Goal: Transaction & Acquisition: Subscribe to service/newsletter

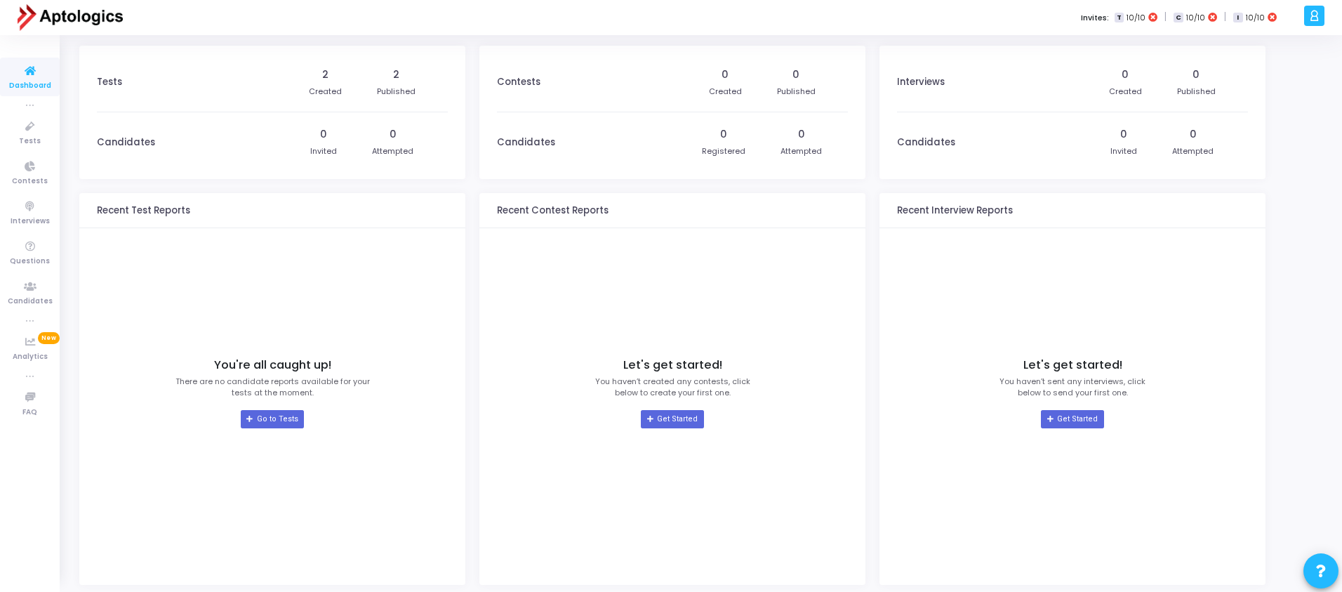
click at [1310, 18] on icon at bounding box center [1314, 16] width 11 height 16
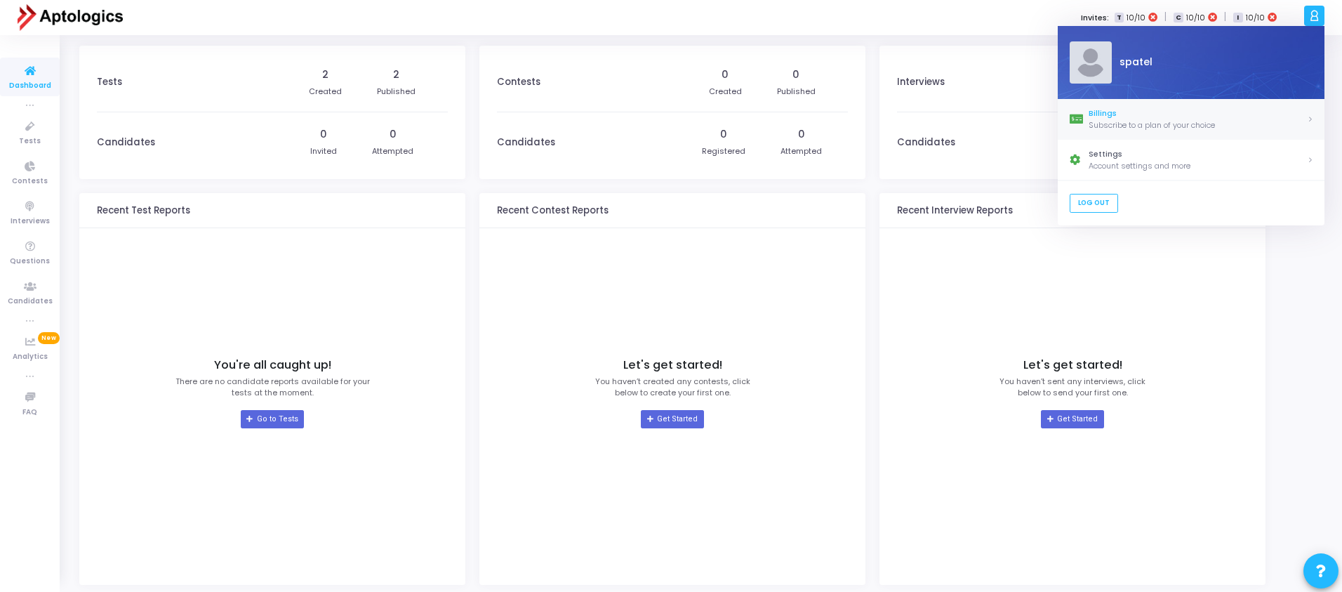
click at [1152, 122] on div "Subscribe to a plan of your choice" at bounding box center [1197, 125] width 218 height 12
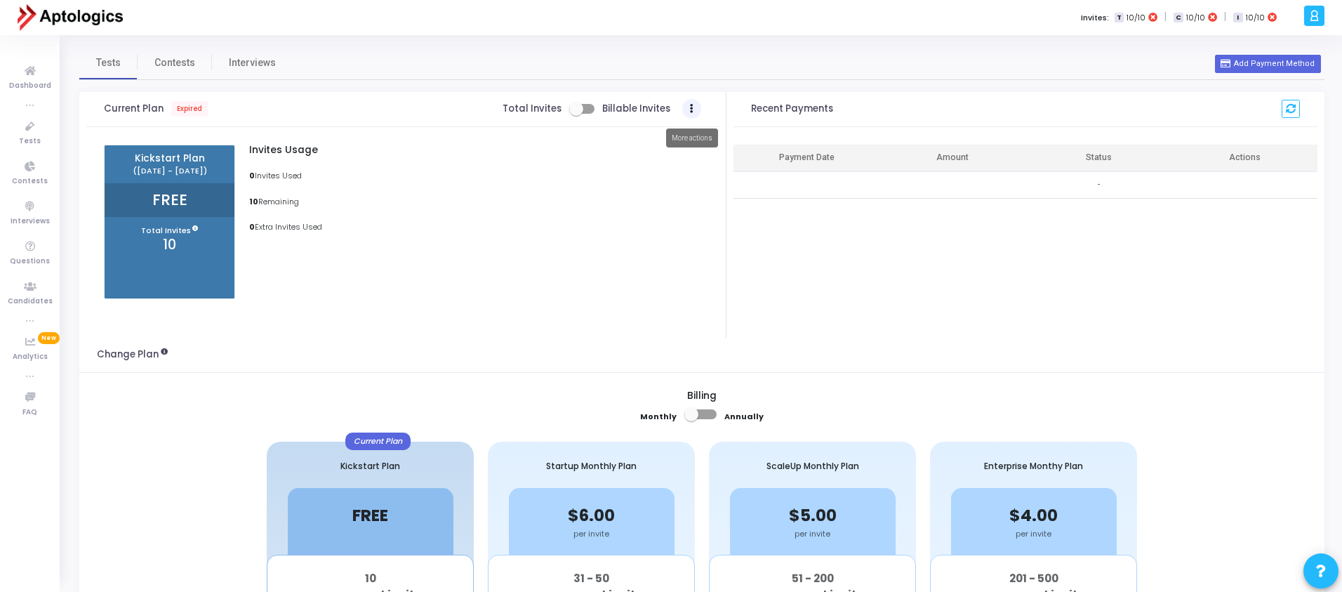
click at [686, 107] on button "Actions" at bounding box center [692, 109] width 20 height 20
click at [604, 187] on div "Invites Usage 0 Invites Used 10 Remaining 0 Extra Invites Used" at bounding box center [471, 222] width 473 height 154
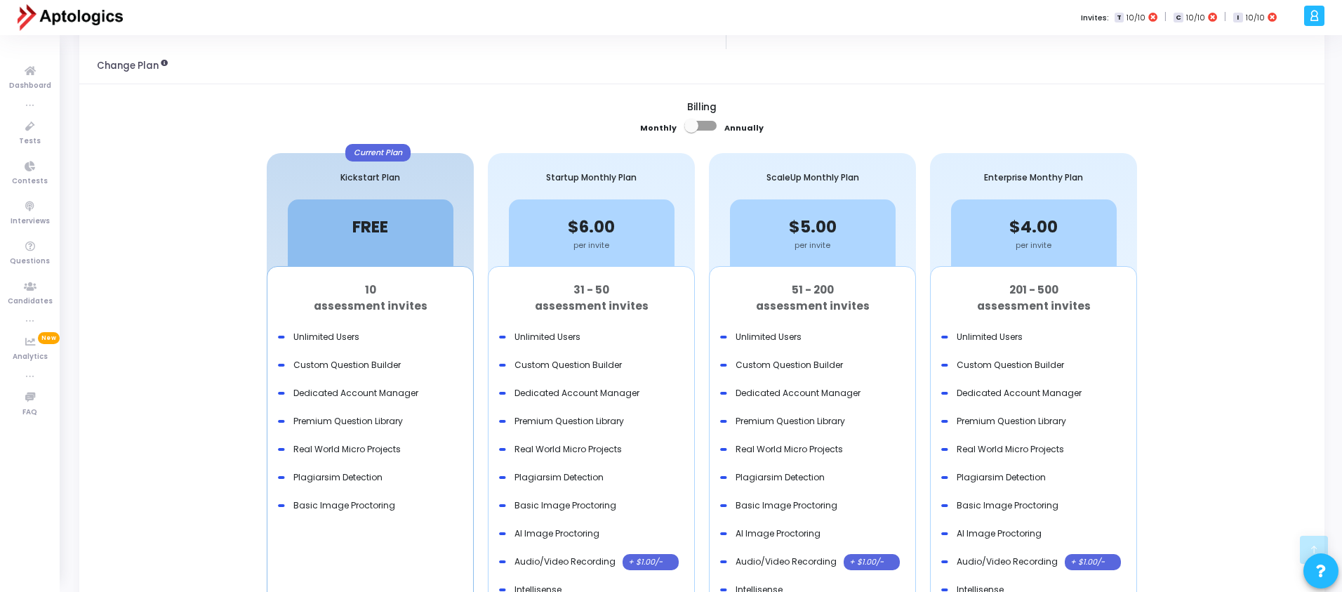
scroll to position [298, 0]
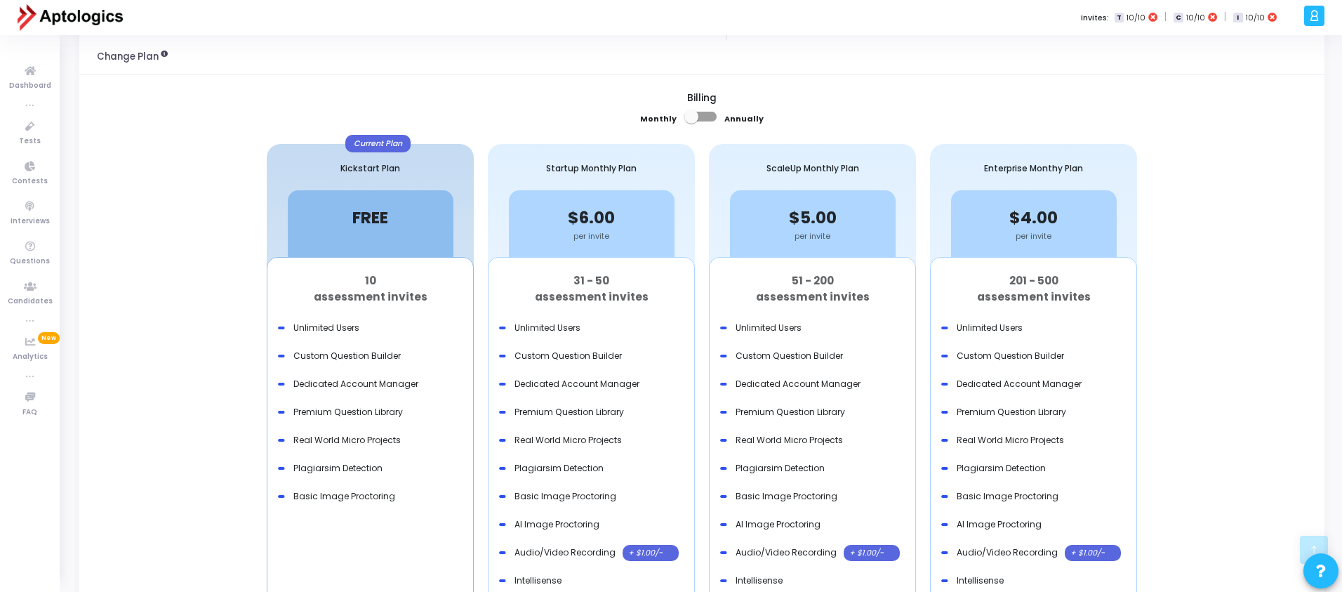
drag, startPoint x: 568, startPoint y: 283, endPoint x: 626, endPoint y: 271, distance: 58.8
click at [626, 271] on div "31 - 50 assessment invites" at bounding box center [591, 286] width 185 height 56
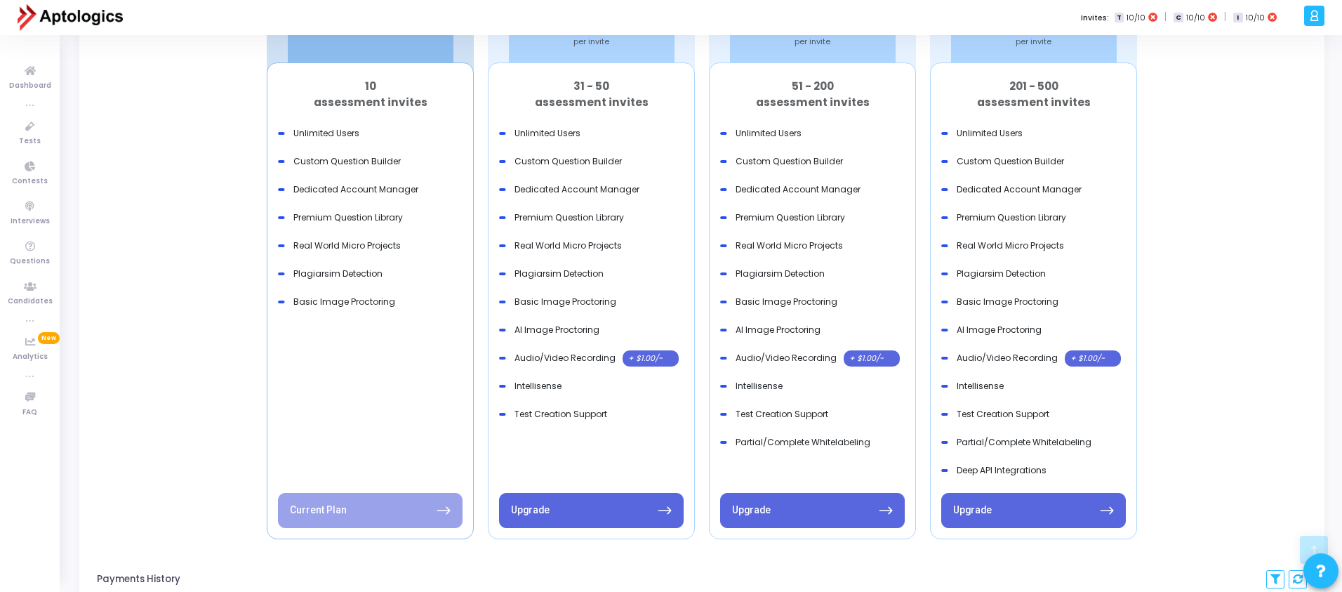
scroll to position [294, 0]
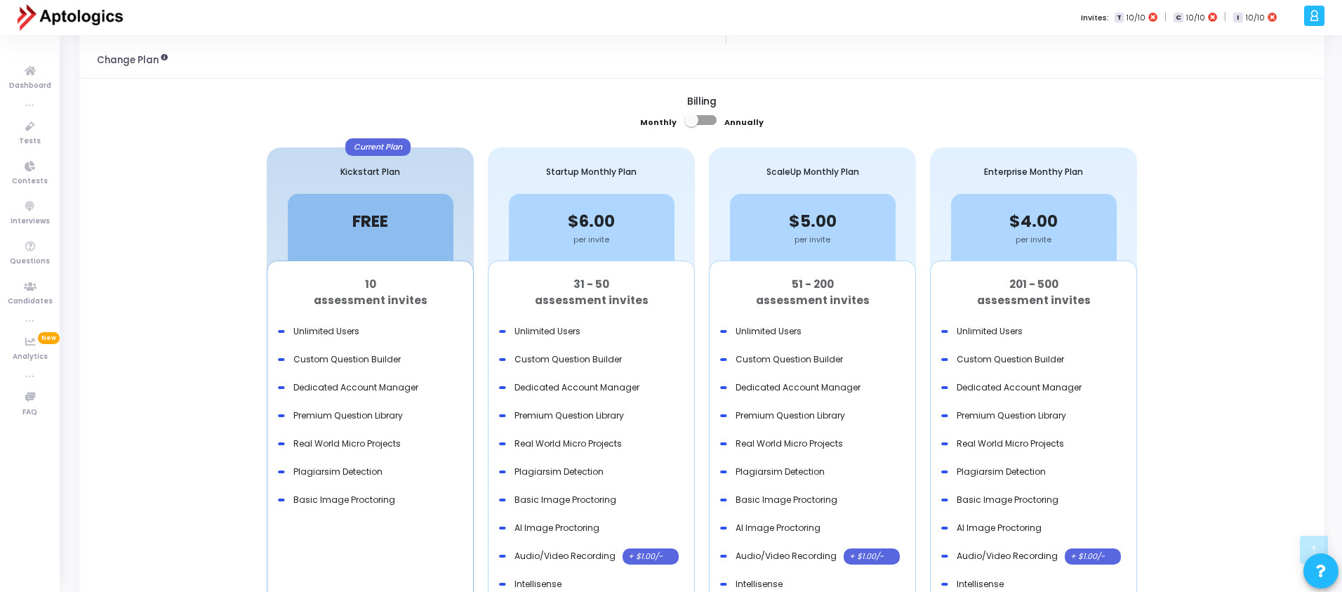
click at [707, 119] on span at bounding box center [700, 120] width 32 height 10
click at [691, 125] on input "checkbox" at bounding box center [691, 125] width 1 height 1
checkbox input "true"
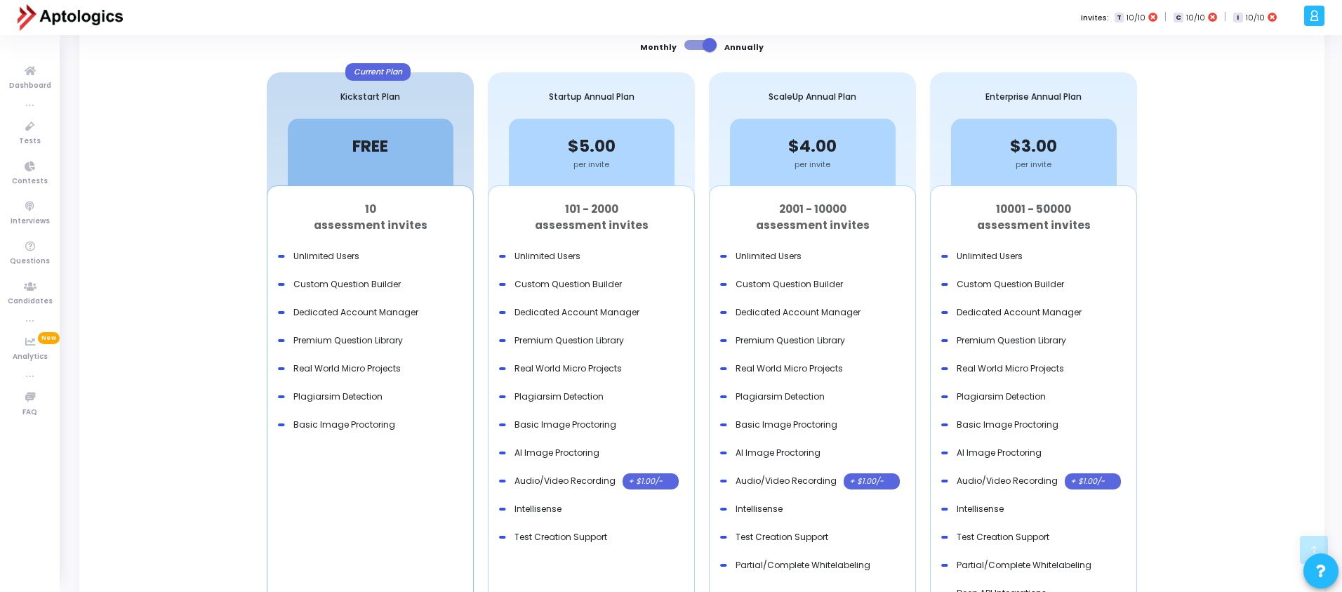
click at [578, 209] on div "101 - 2000 assessment invites" at bounding box center [591, 214] width 185 height 56
click at [571, 208] on div "101 - 2000 assessment invites" at bounding box center [591, 214] width 185 height 56
copy div "101"
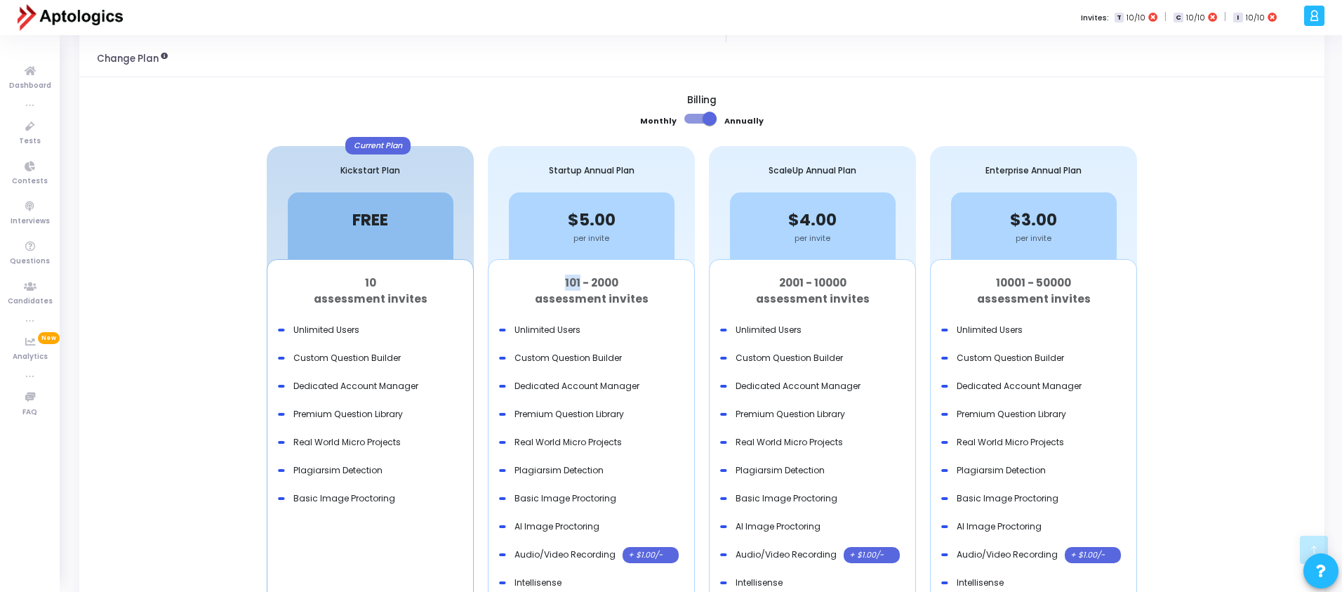
scroll to position [0, 0]
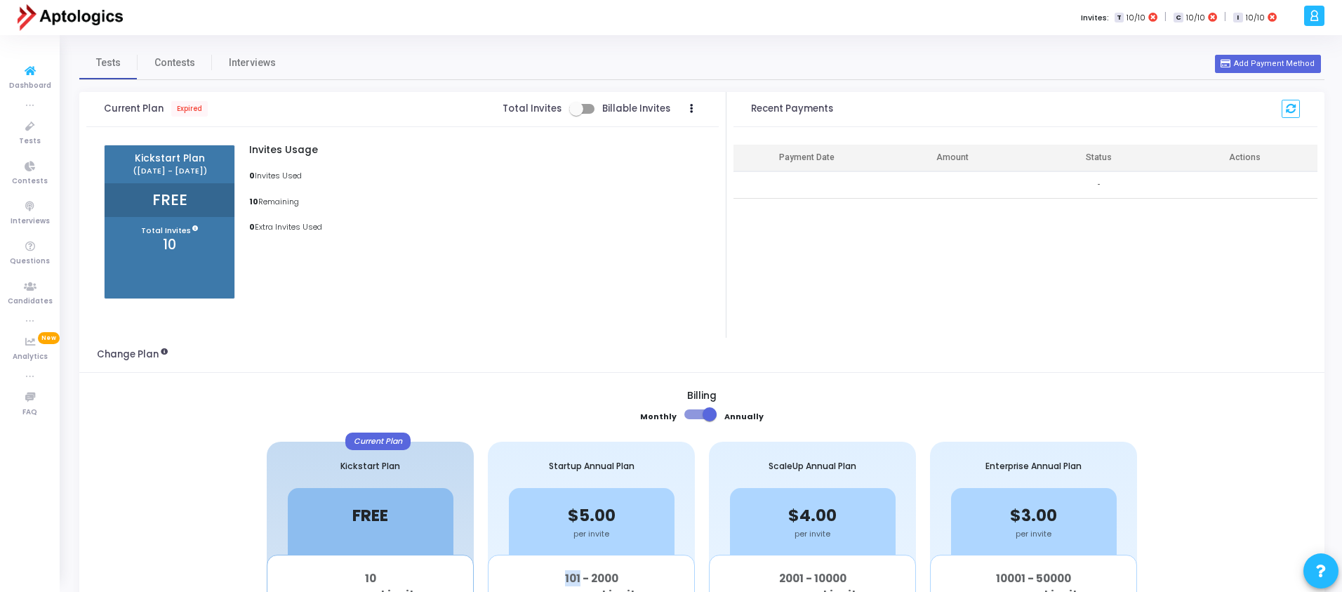
click at [38, 25] on img at bounding box center [70, 18] width 105 height 28
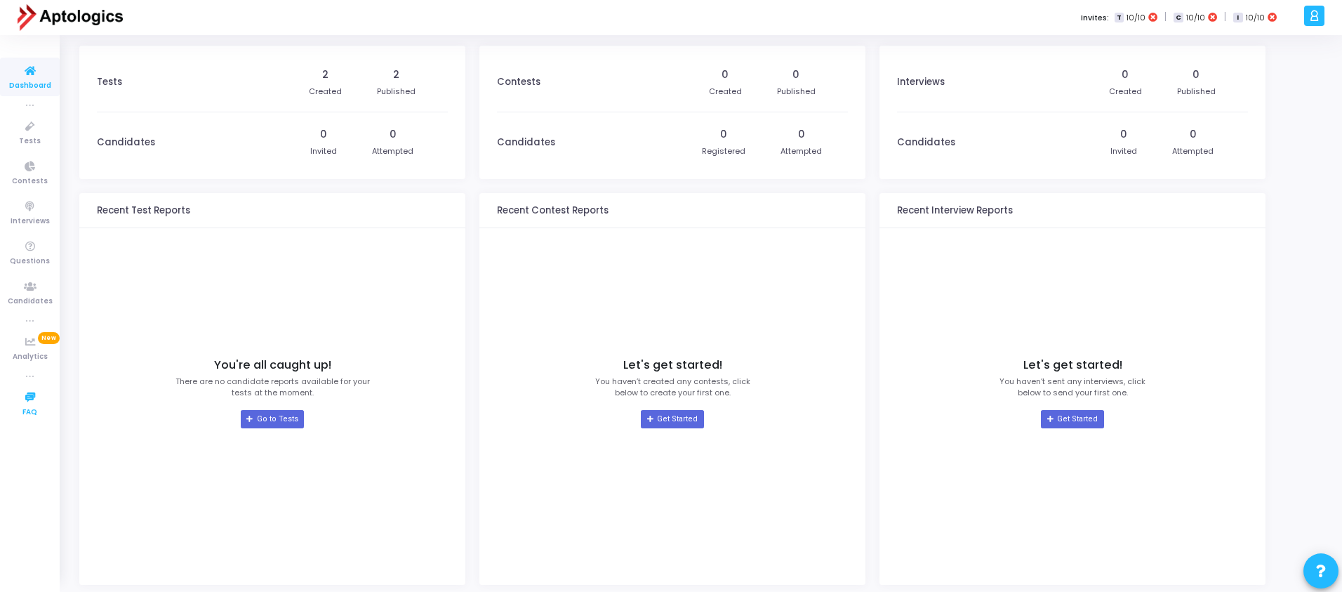
click at [27, 401] on icon at bounding box center [29, 398] width 29 height 18
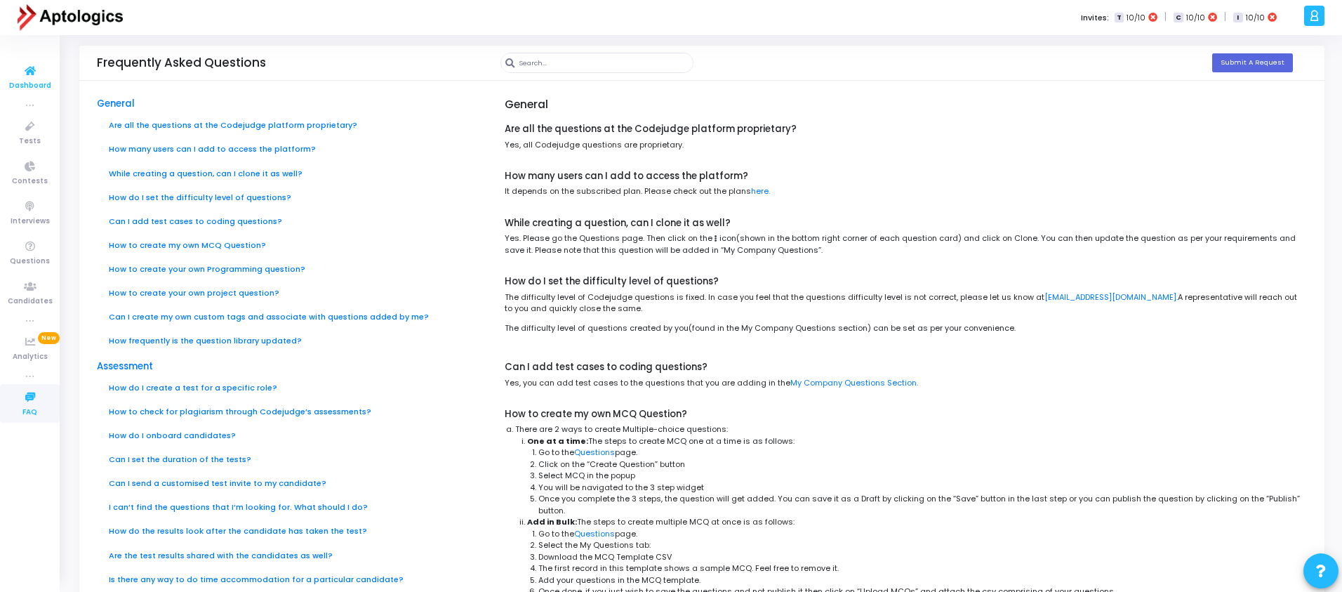
click at [17, 70] on icon at bounding box center [29, 71] width 29 height 18
